Goal: Task Accomplishment & Management: Complete application form

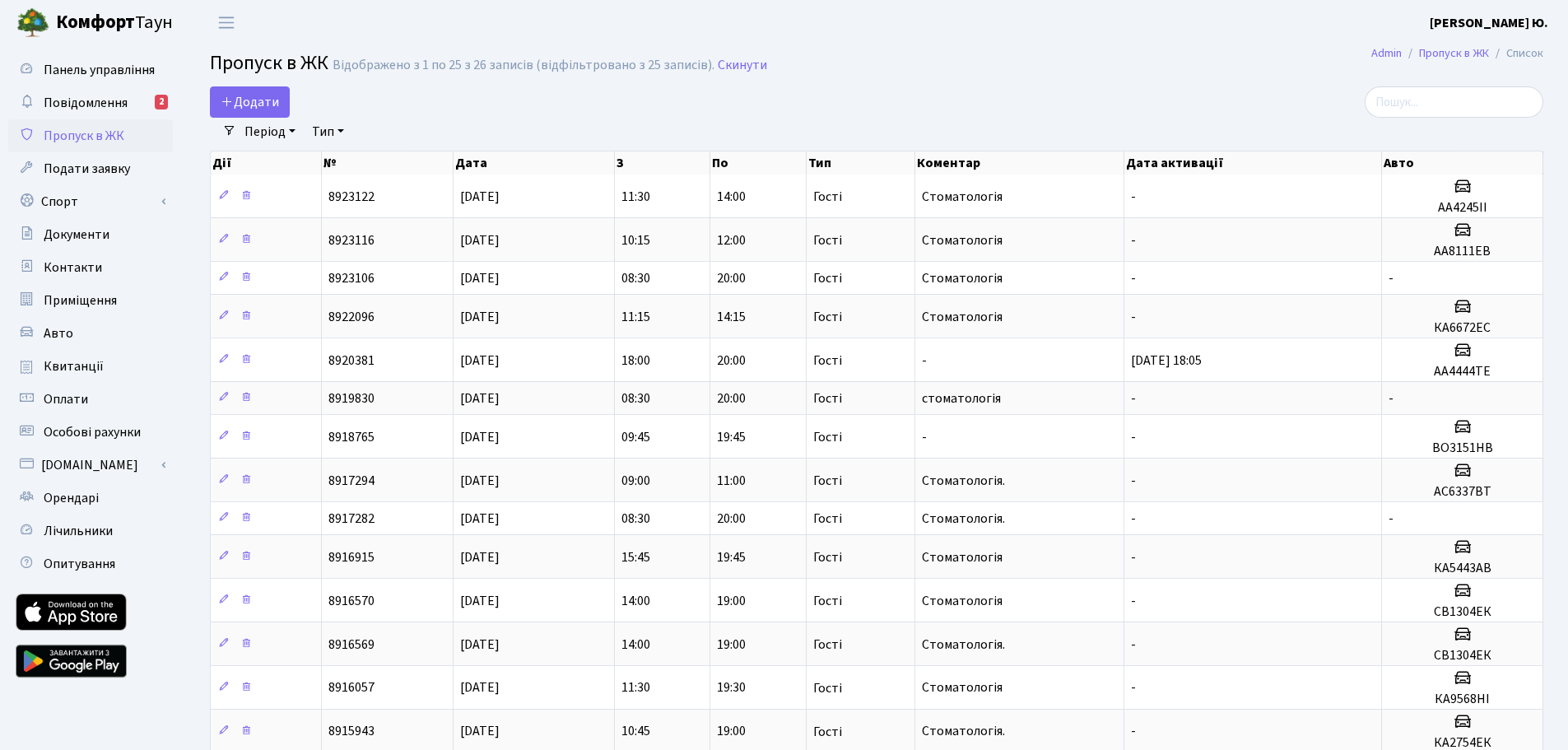
select select "25"
drag, startPoint x: 0, startPoint y: 0, endPoint x: 249, endPoint y: 104, distance: 269.8
click at [249, 104] on span "Додати" at bounding box center [250, 102] width 59 height 18
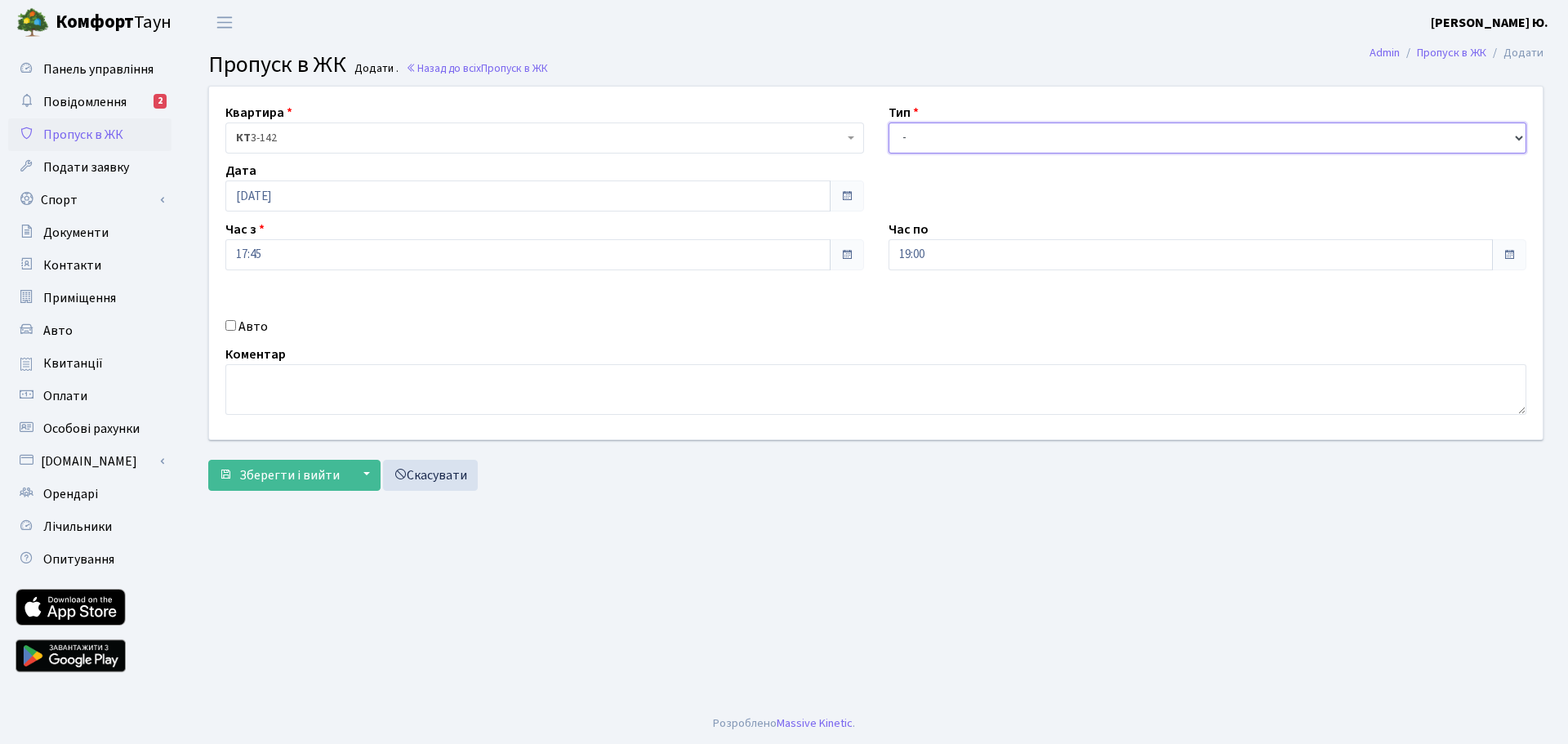
drag, startPoint x: 929, startPoint y: 130, endPoint x: 928, endPoint y: 149, distance: 19.0
click at [929, 130] on select "- Доставка Таксі Гості Сервіс" at bounding box center [1208, 138] width 639 height 31
select select "3"
click at [889, 122] on select "- Доставка Таксі Гості Сервіс" at bounding box center [1208, 138] width 639 height 31
click at [935, 249] on input "19:00" at bounding box center [1191, 254] width 605 height 31
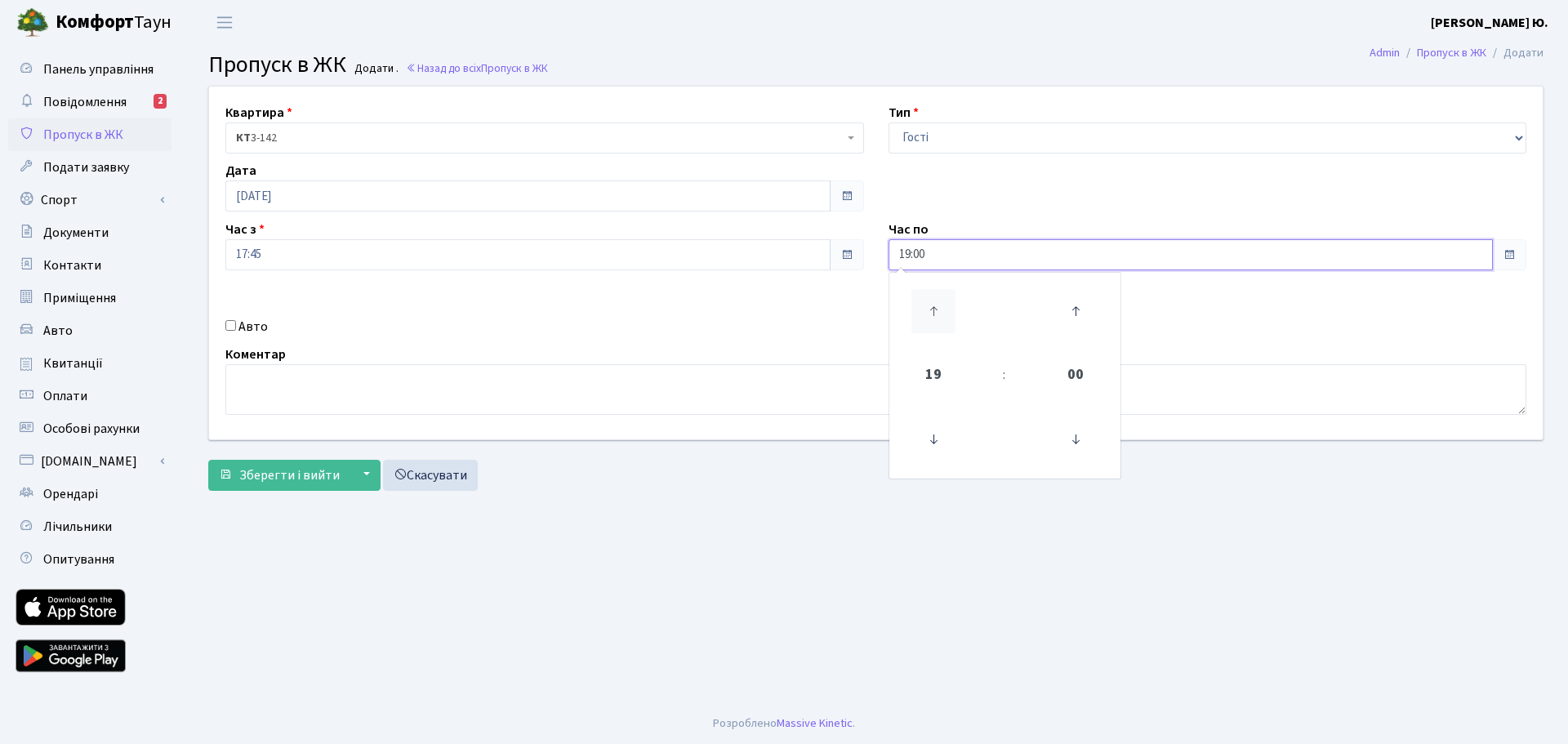
click at [936, 304] on icon at bounding box center [933, 312] width 45 height 45
type input "20:00"
click at [510, 390] on textarea at bounding box center [875, 389] width 1301 height 51
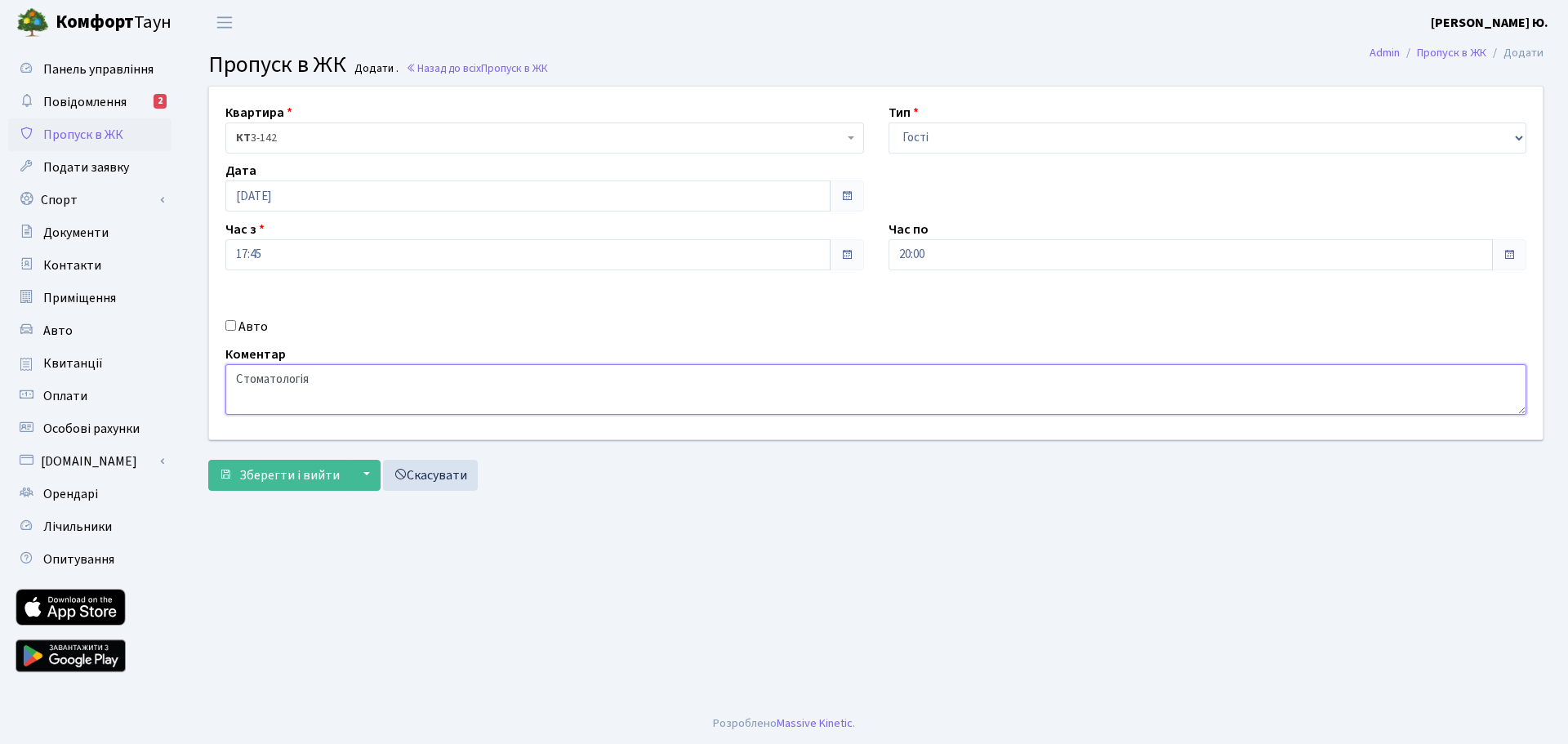
type textarea "Стоматологія"
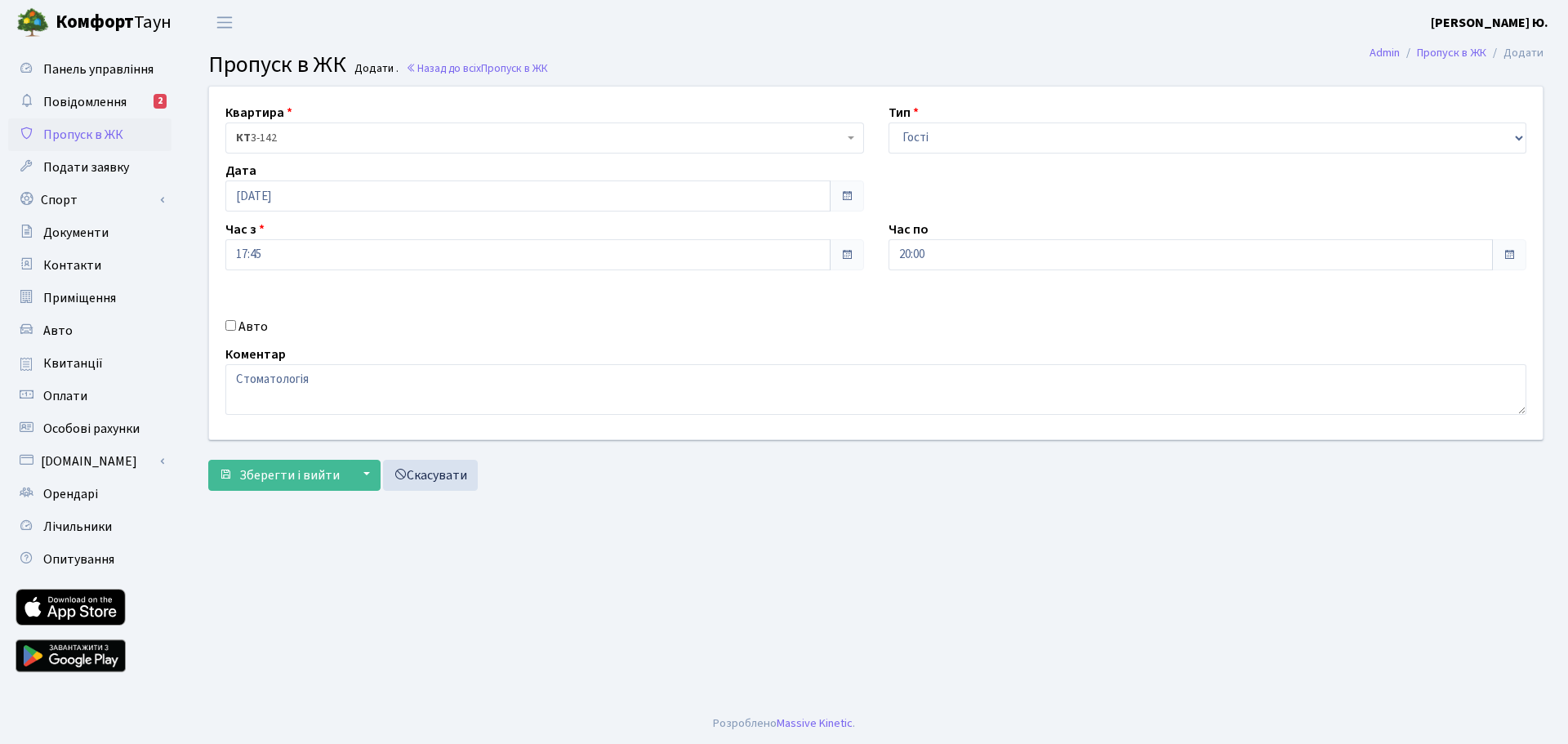
click at [232, 324] on input "Авто" at bounding box center [230, 325] width 10 height 10
checkbox input "true"
paste input "АА2118"
click at [899, 315] on input "АА2118" at bounding box center [1208, 312] width 639 height 31
click at [941, 312] on input "АА2118" at bounding box center [1208, 312] width 639 height 31
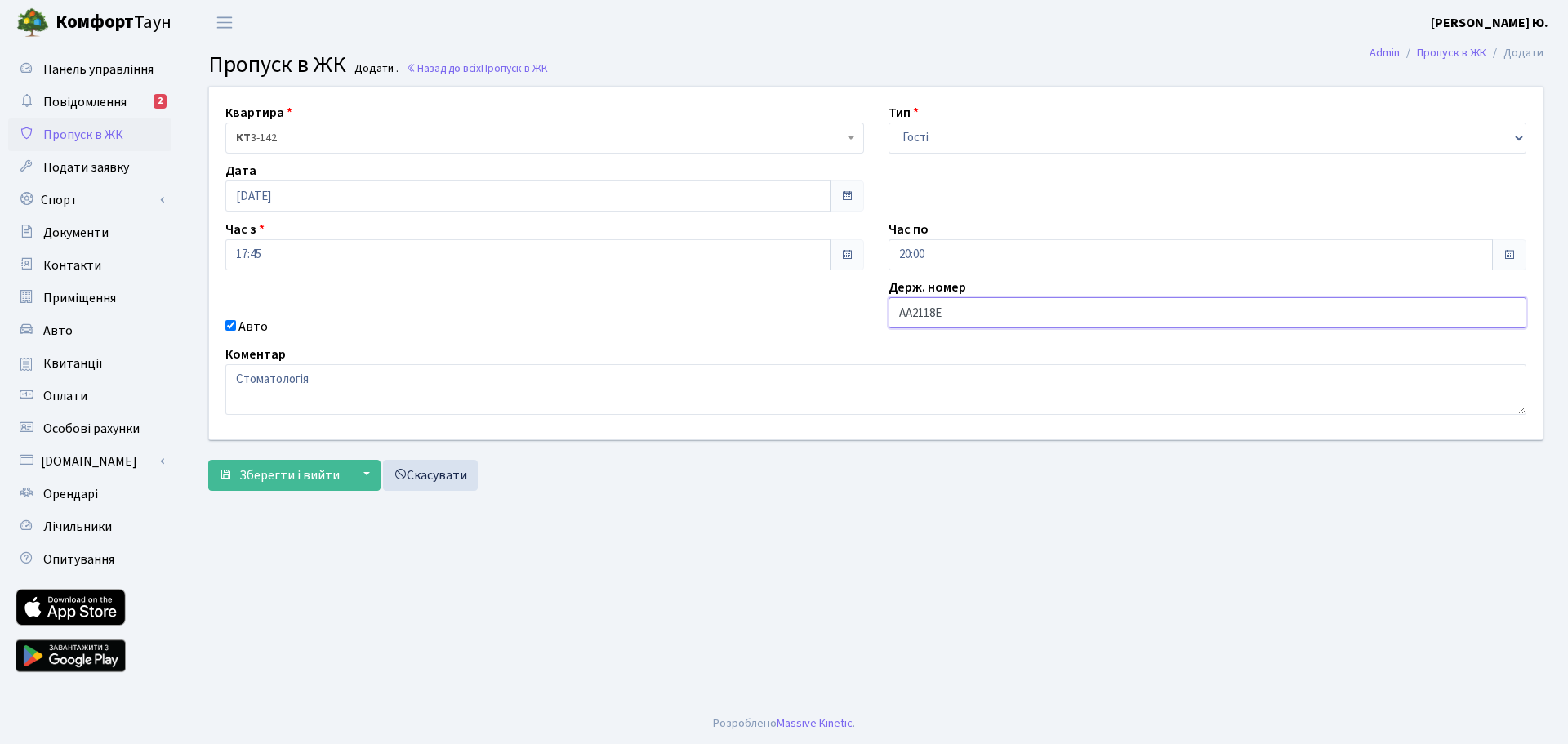
click at [908, 312] on input "АА2118Е" at bounding box center [1208, 312] width 639 height 31
click at [944, 312] on input "АА2118Е" at bounding box center [1208, 312] width 639 height 31
type input "АА2118ЕК"
click at [264, 473] on span "Зберегти і вийти" at bounding box center [289, 475] width 100 height 18
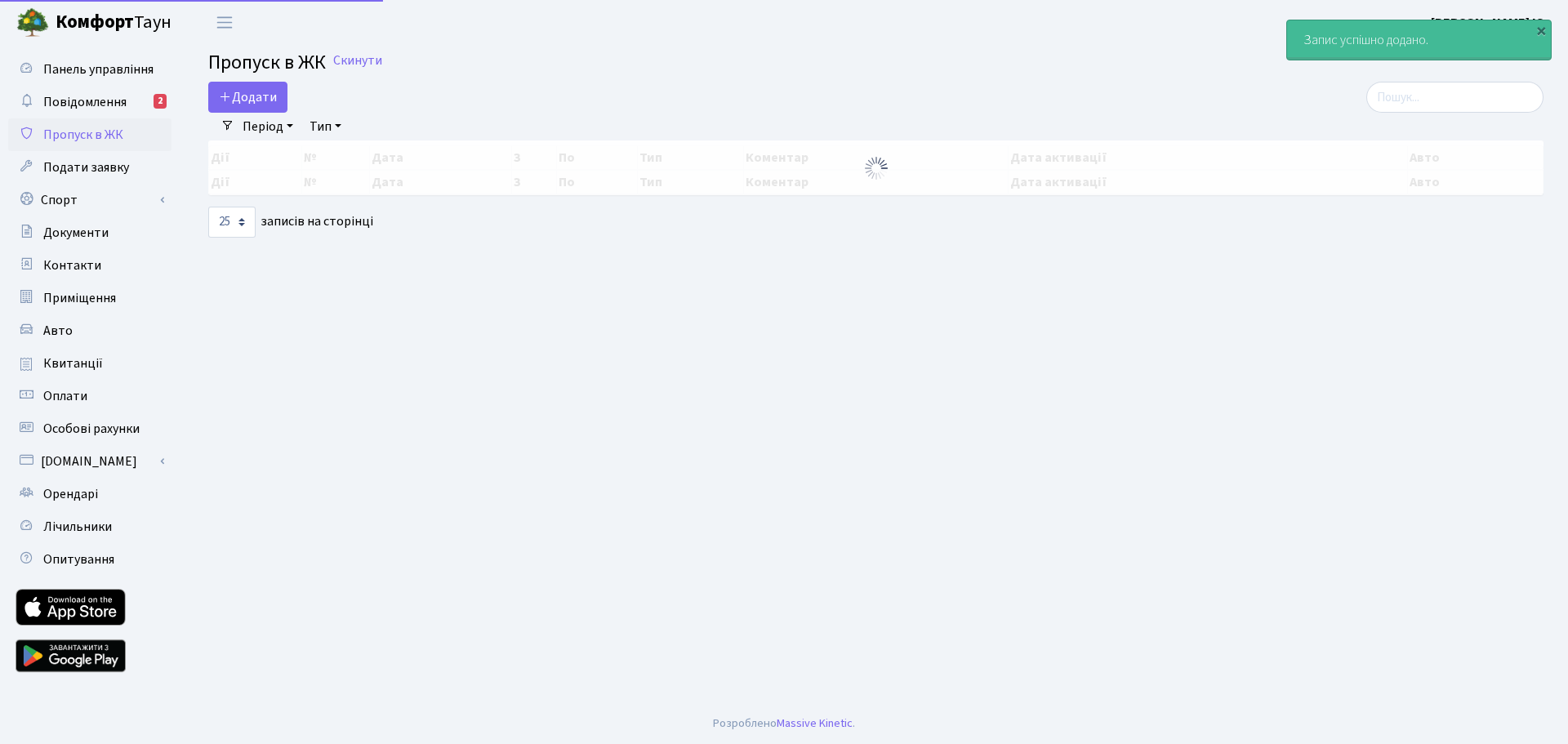
select select "25"
